Goal: Navigation & Orientation: Find specific page/section

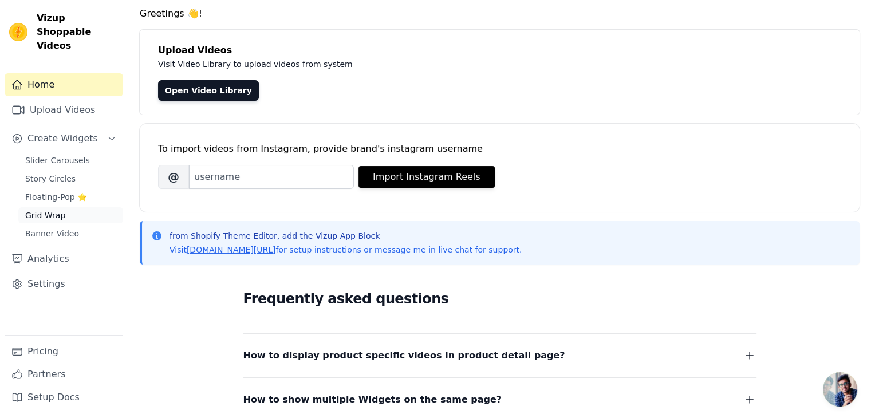
scroll to position [40, 0]
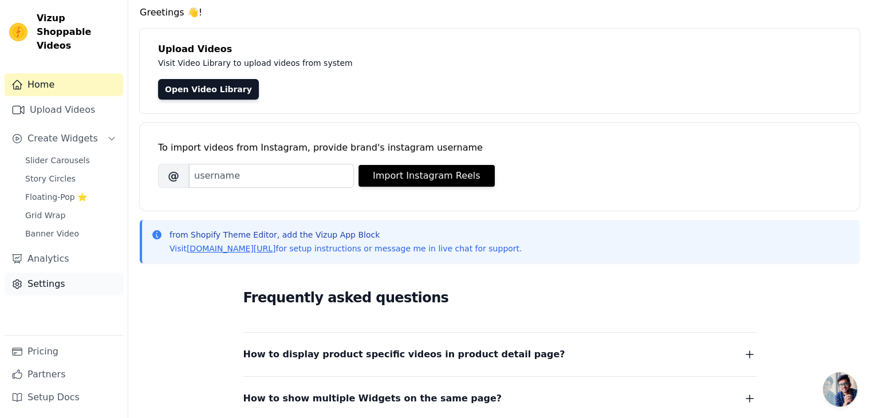
click at [72, 273] on link "Settings" at bounding box center [64, 284] width 119 height 23
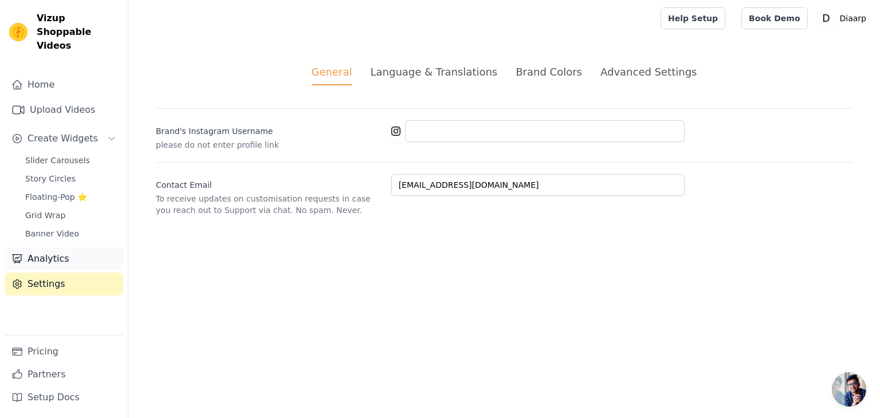
click at [57, 247] on link "Analytics" at bounding box center [64, 258] width 119 height 23
